Goal: Check status

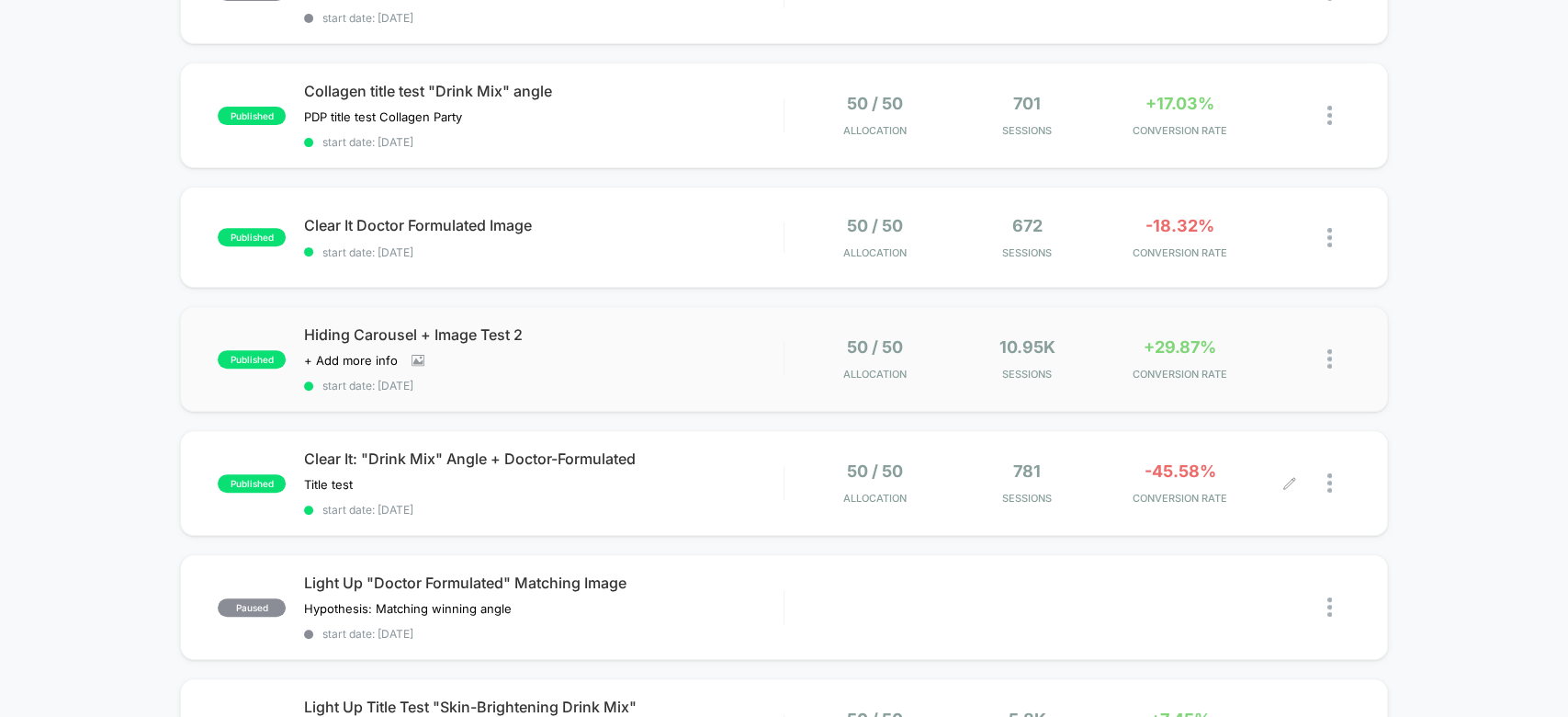
scroll to position [387, 0]
click at [1329, 473] on img at bounding box center [1329, 482] width 5 height 20
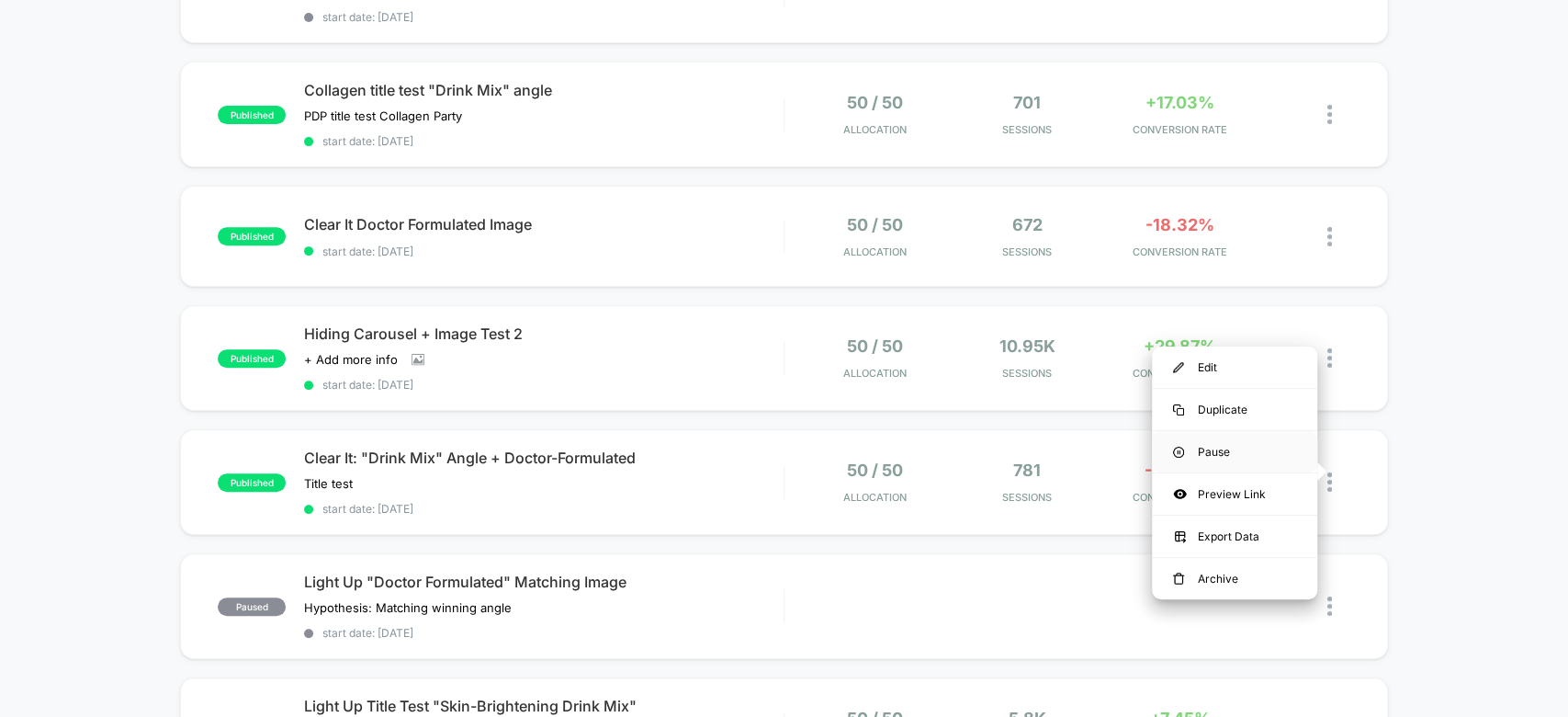
click at [1272, 444] on div "Pause" at bounding box center [1235, 452] width 166 height 41
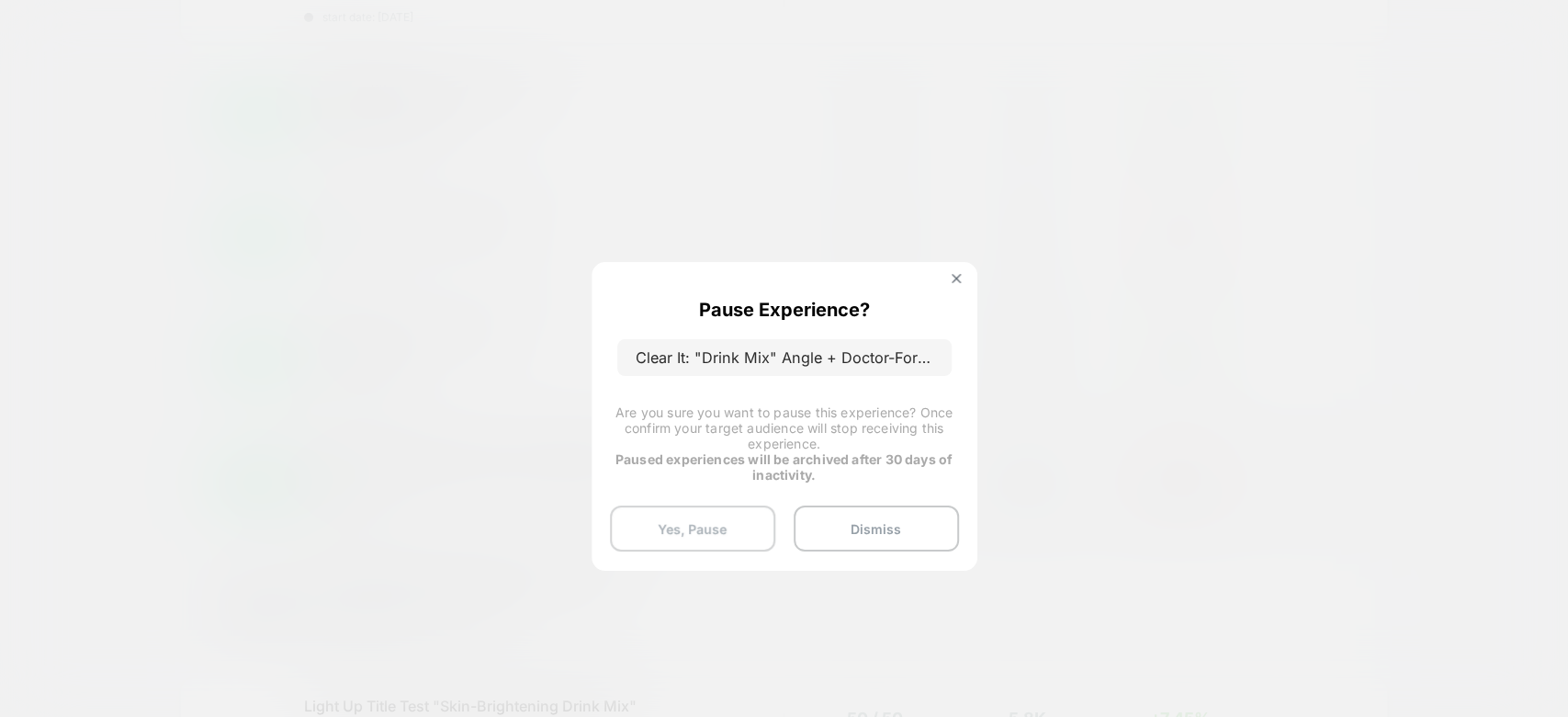
click at [731, 518] on button "Yes, Pause" at bounding box center [692, 528] width 166 height 46
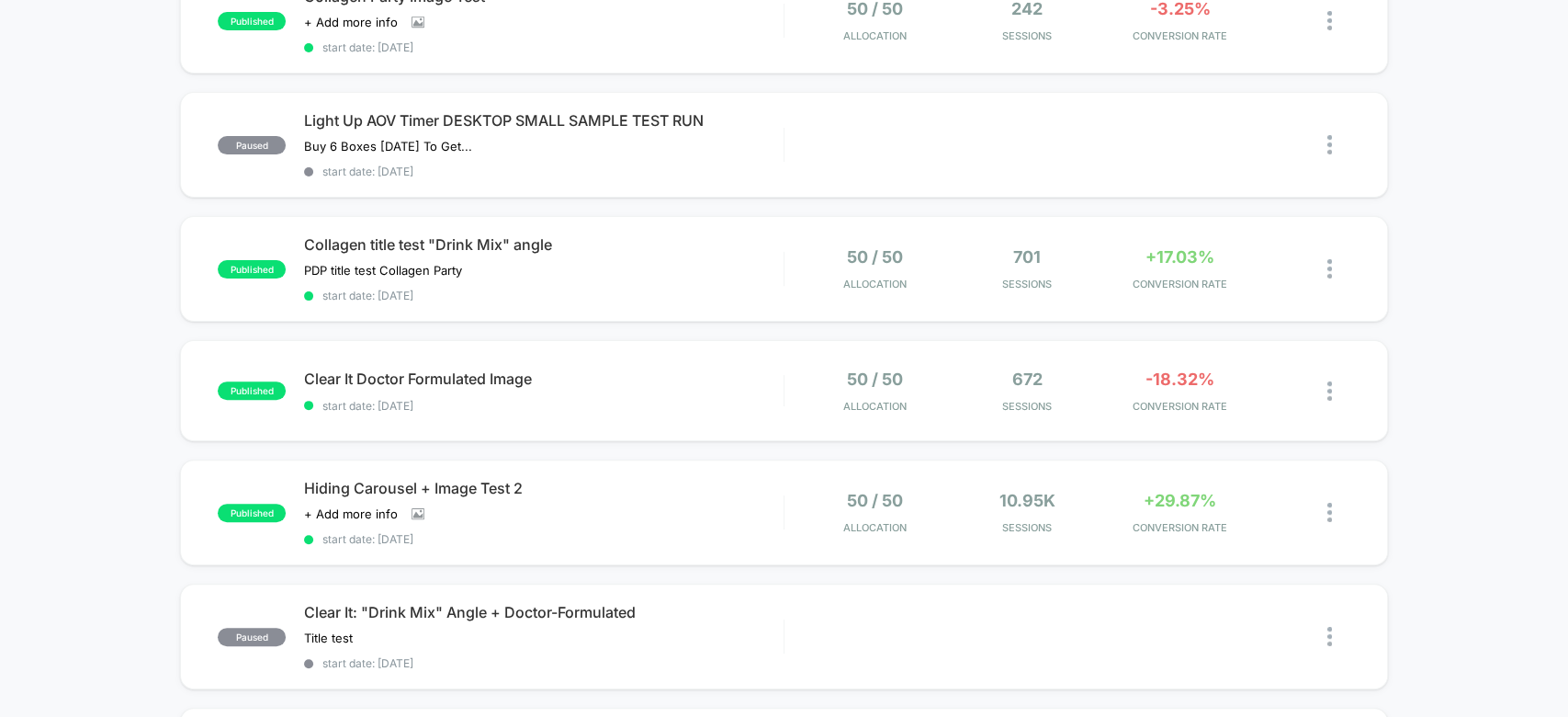
scroll to position [0, 0]
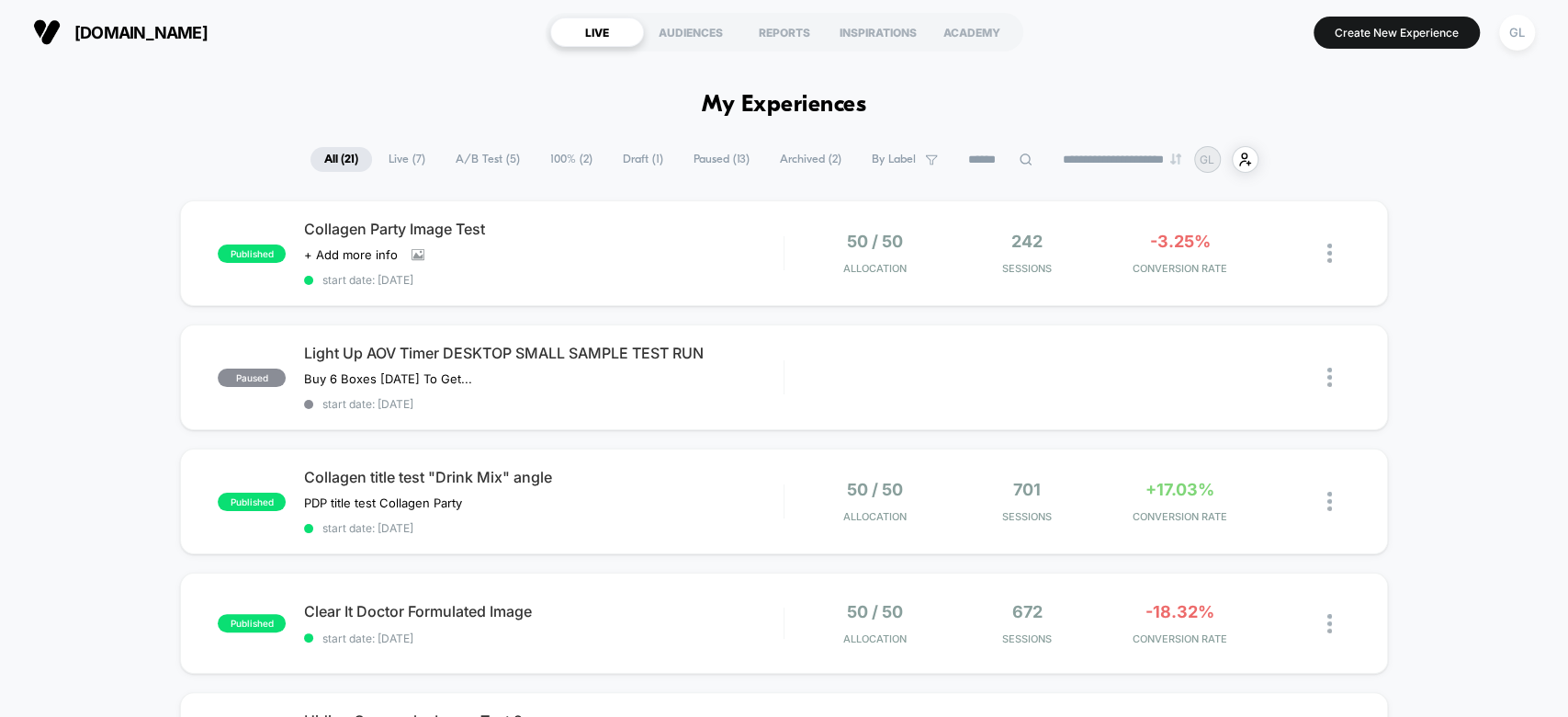
drag, startPoint x: 1169, startPoint y: 88, endPoint x: 1186, endPoint y: 39, distance: 51.9
click at [1186, 39] on section "Create New Experience GL" at bounding box center [1292, 32] width 495 height 46
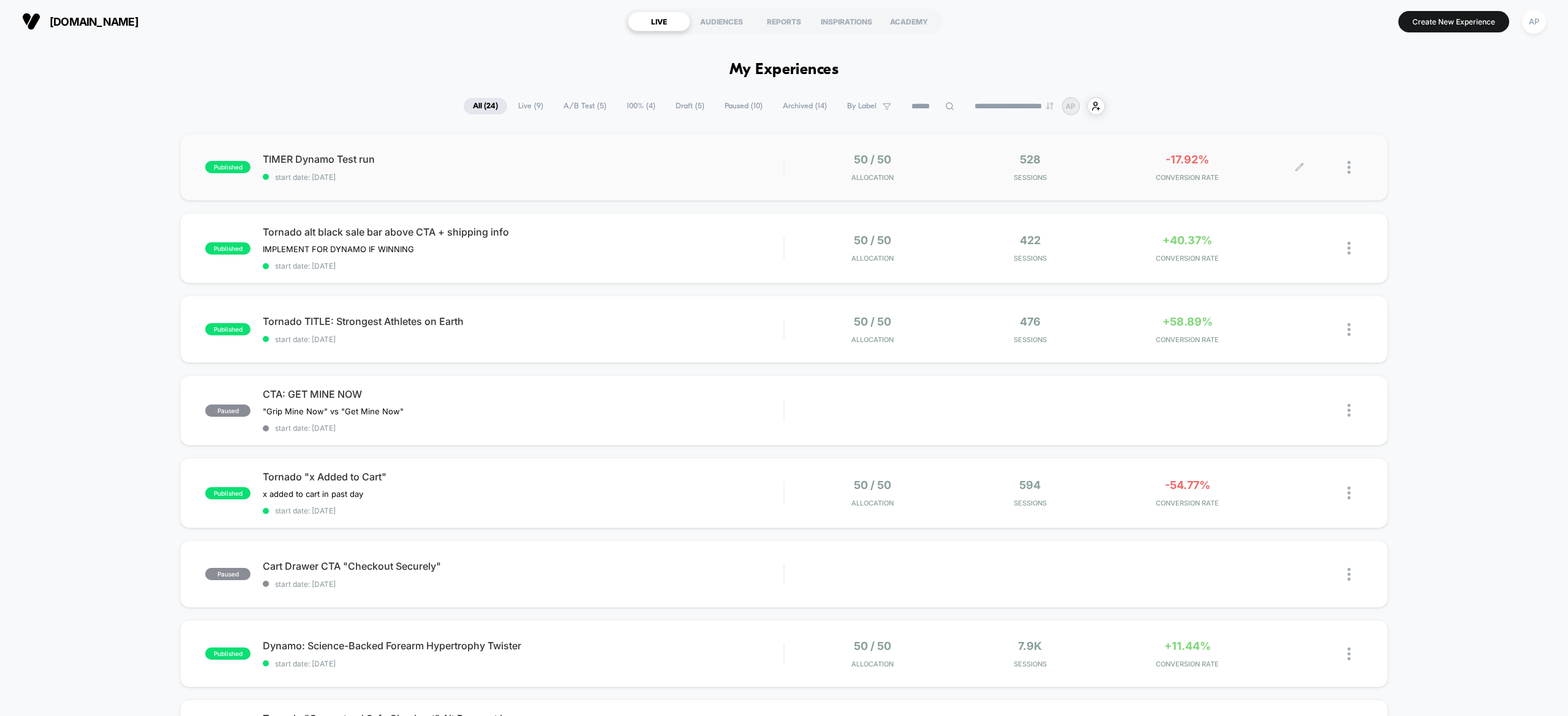
click at [1219, 156] on div "-17.92% CONVERSION RATE" at bounding box center [1187, 167] width 151 height 29
